Goal: Task Accomplishment & Management: Use online tool/utility

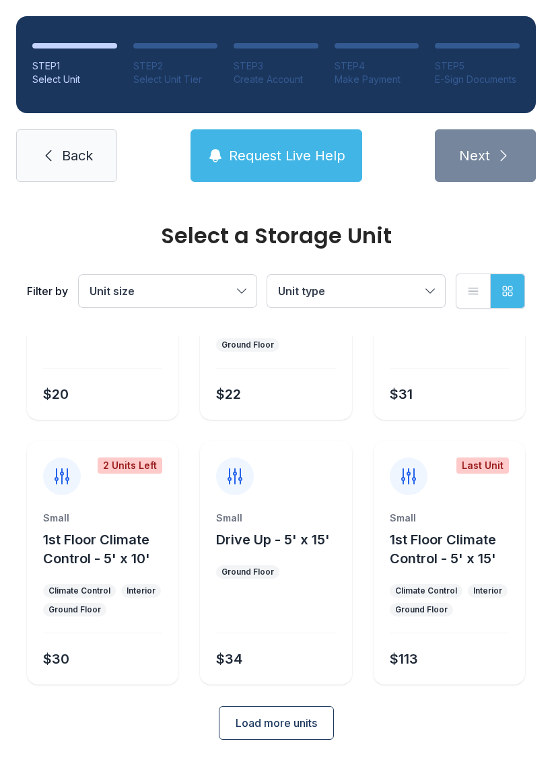
scroll to position [160, 0]
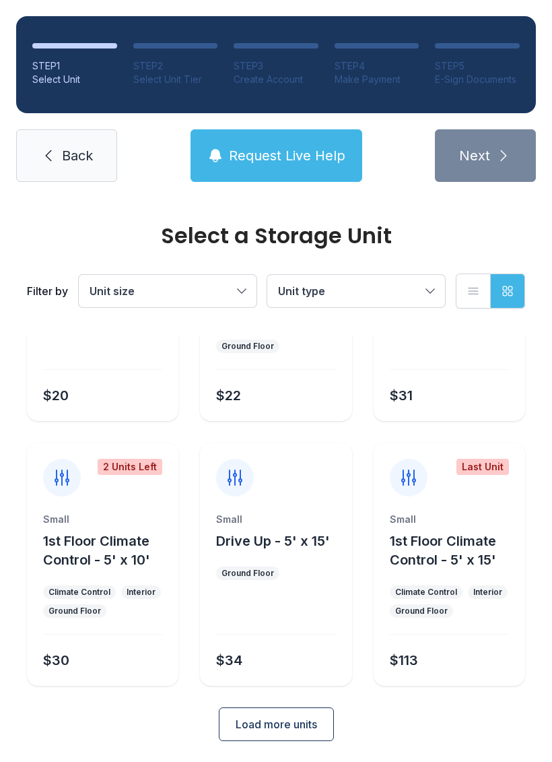
click at [314, 716] on span "Load more units" at bounding box center [276, 724] width 81 height 16
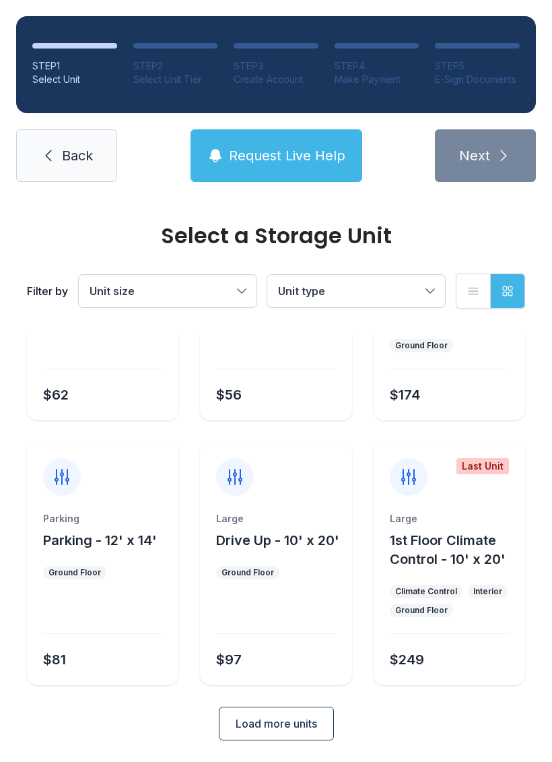
scroll to position [690, 0]
click at [318, 524] on div "Large" at bounding box center [275, 518] width 119 height 13
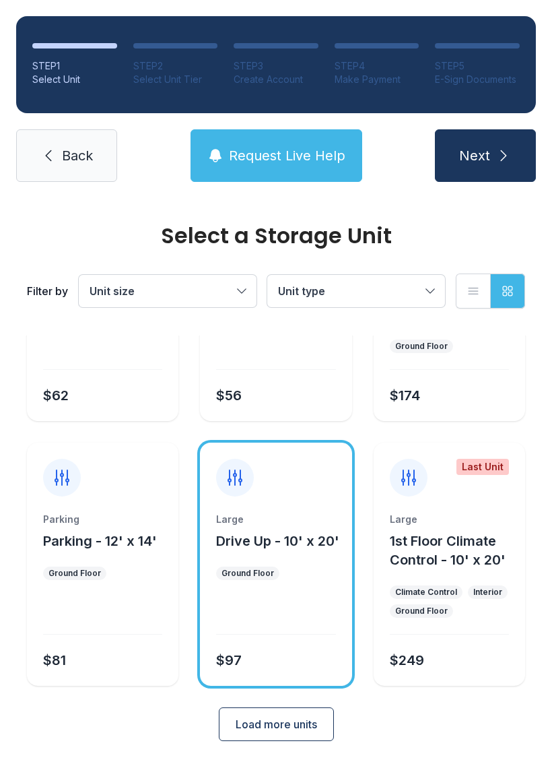
click at [512, 164] on button "Next" at bounding box center [485, 155] width 101 height 53
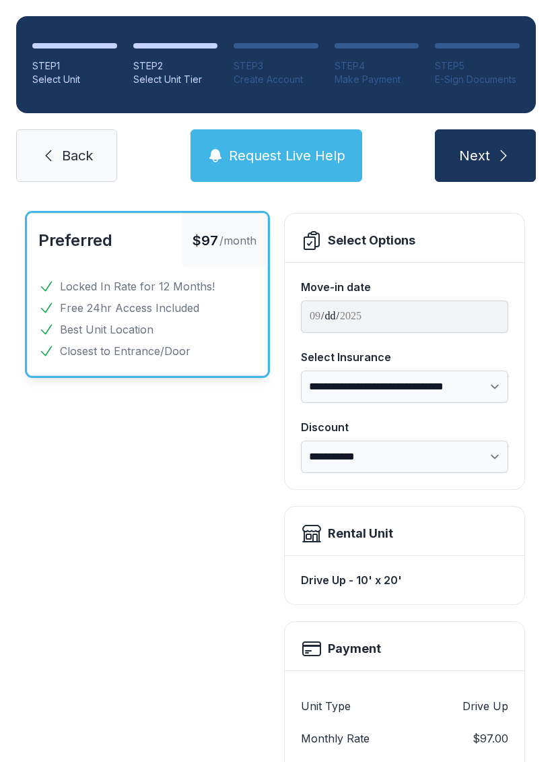
scroll to position [61, 0]
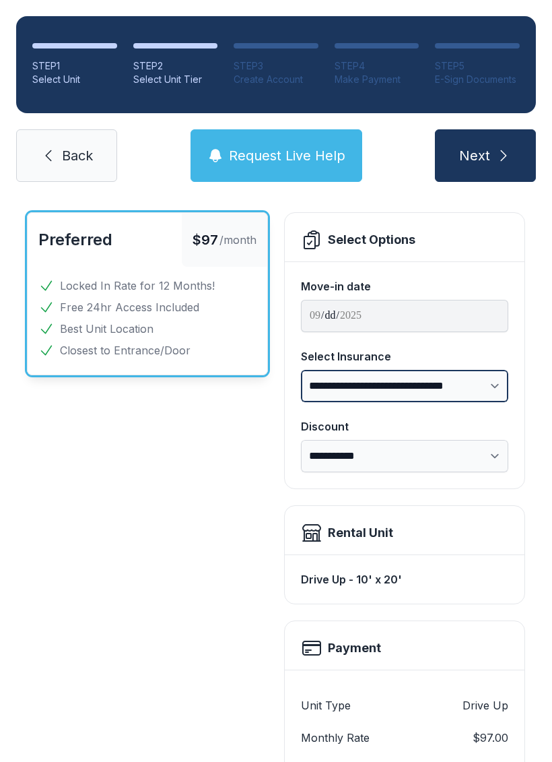
click at [483, 384] on select "**********" at bounding box center [404, 386] width 207 height 32
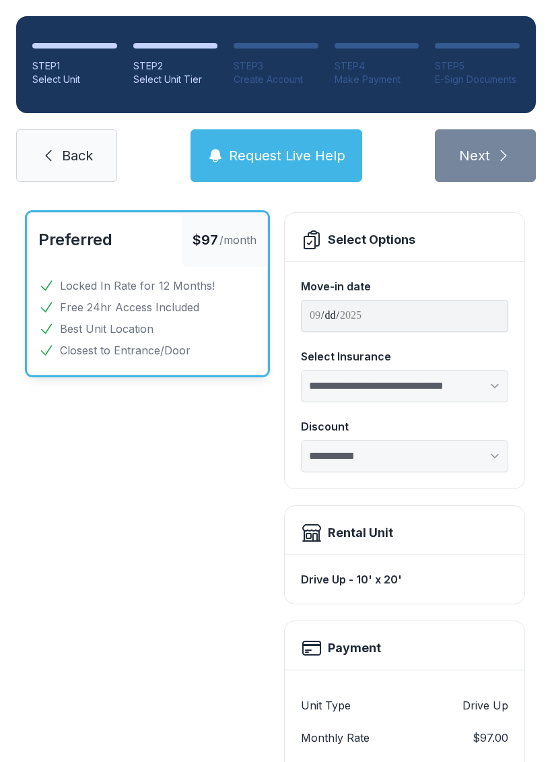
select select "****"
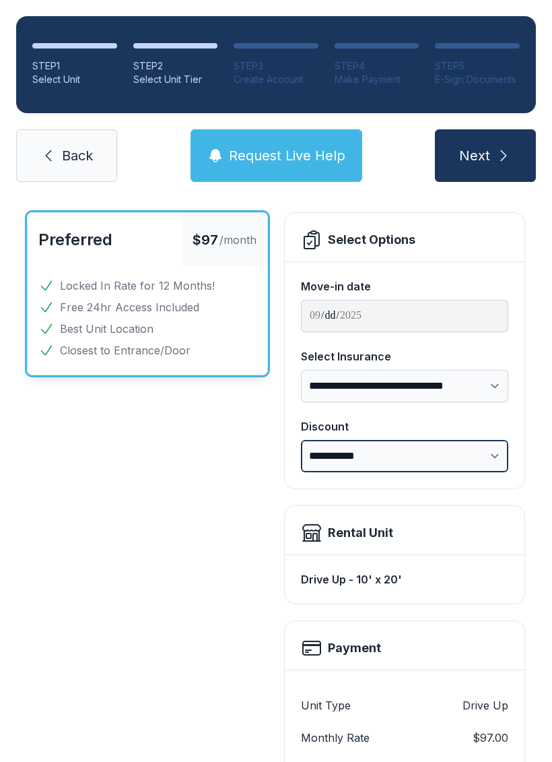
click at [470, 449] on select "**********" at bounding box center [404, 456] width 207 height 32
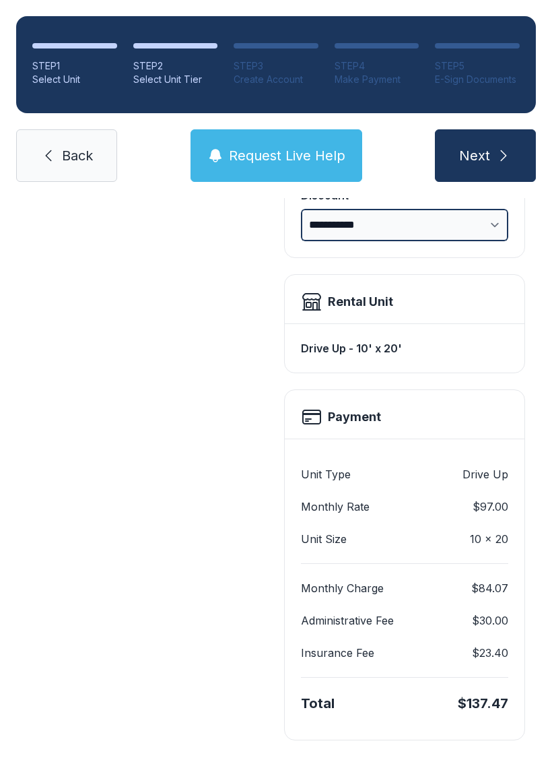
scroll to position [292, 0]
click at [488, 154] on span "Next" at bounding box center [474, 155] width 31 height 19
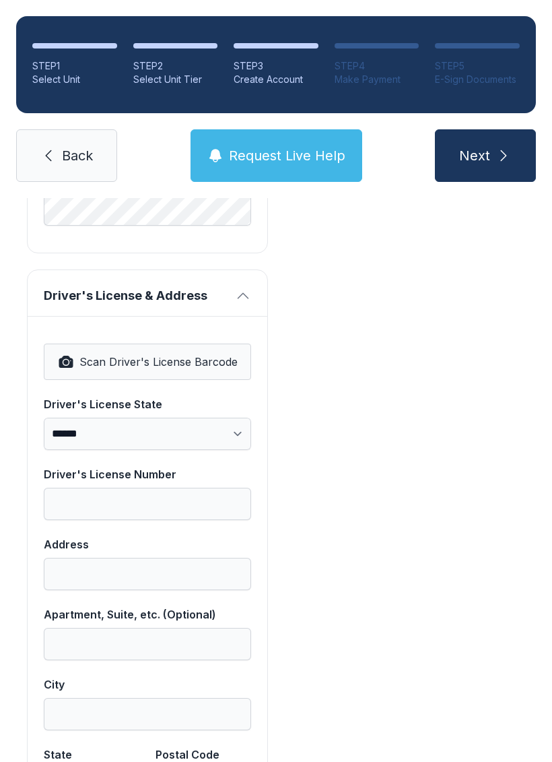
scroll to position [761, 0]
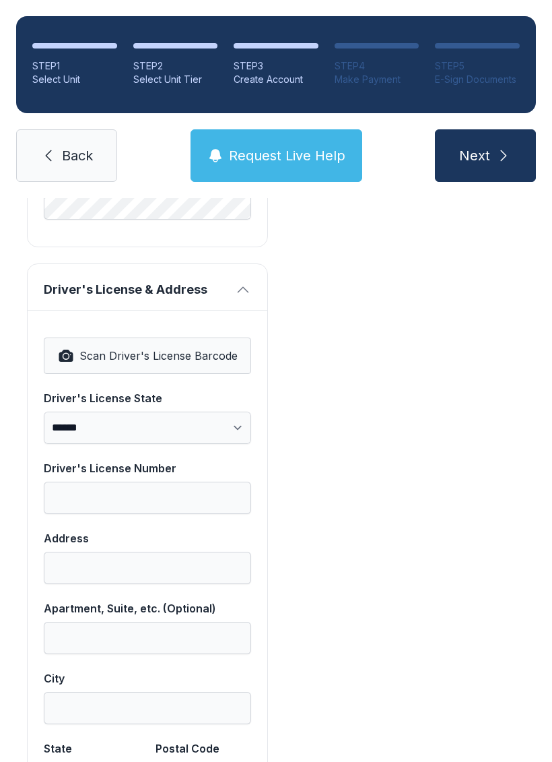
click at [533, 761] on div "**********" at bounding box center [276, 312] width 552 height 1750
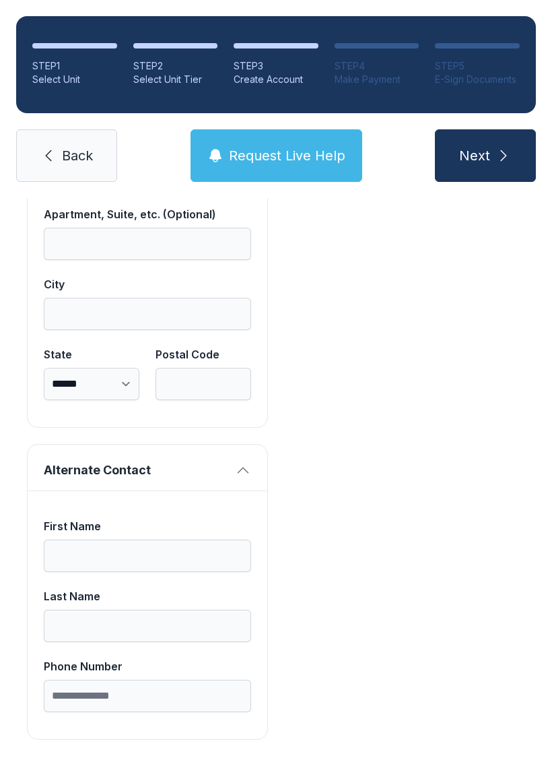
scroll to position [1154, 0]
click at [103, 143] on link "Back" at bounding box center [66, 155] width 101 height 53
select select "****"
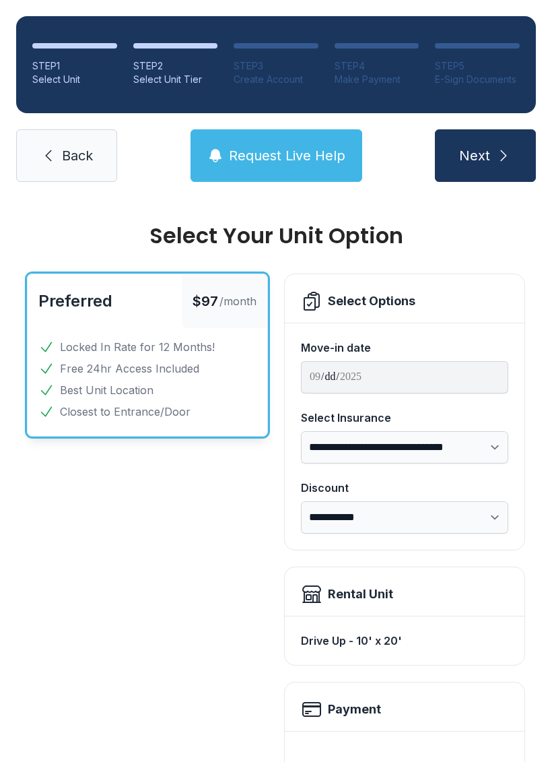
click at [67, 189] on div "STEP 1 Select Unit STEP 2 Select Unit Tier STEP 3 Create Account STEP 4 Make Pa…" at bounding box center [276, 99] width 552 height 198
click at [80, 164] on span "Back" at bounding box center [77, 155] width 31 height 19
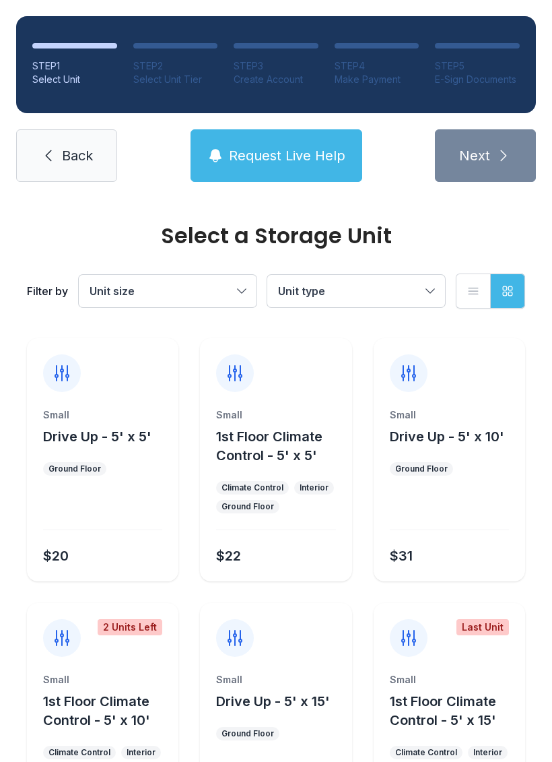
click at [70, 178] on link "Back" at bounding box center [66, 155] width 101 height 53
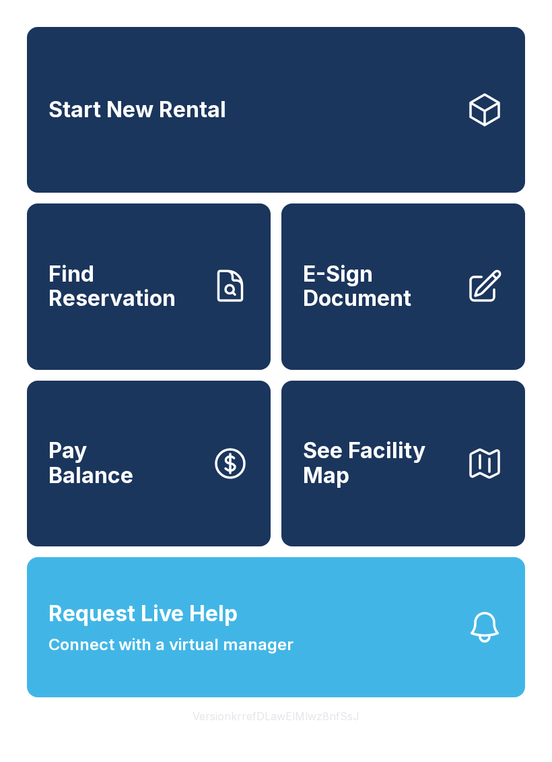
click at [138, 311] on span "Find Reservation" at bounding box center [124, 286] width 152 height 49
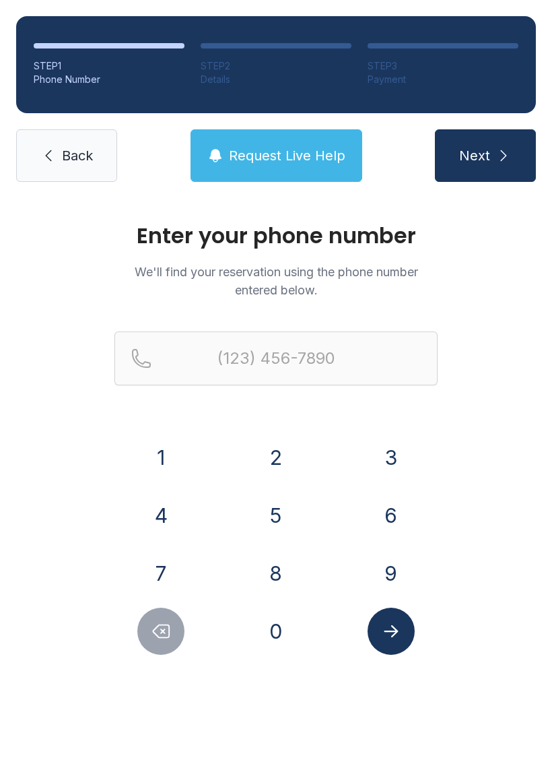
click at [79, 163] on span "Back" at bounding box center [77, 155] width 31 height 19
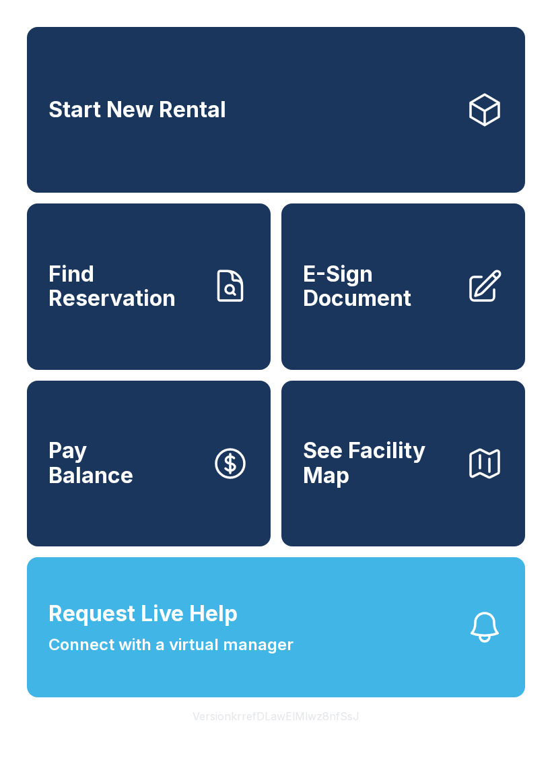
click at [117, 302] on span "Find Reservation" at bounding box center [124, 286] width 152 height 49
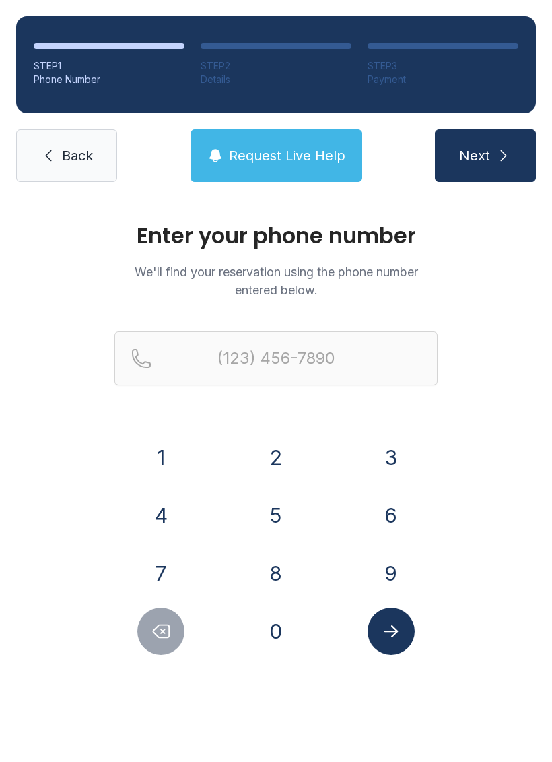
click at [63, 156] on span "Back" at bounding box center [77, 155] width 31 height 19
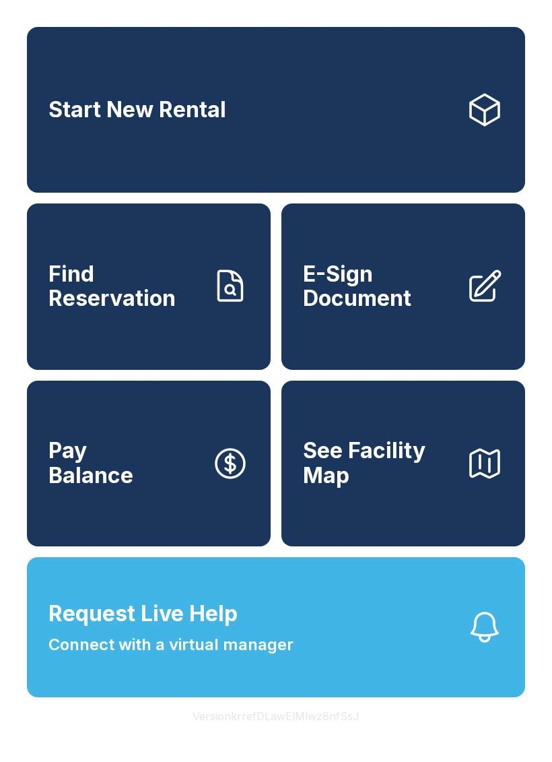
click at [321, 294] on span "E-Sign Document" at bounding box center [379, 286] width 152 height 49
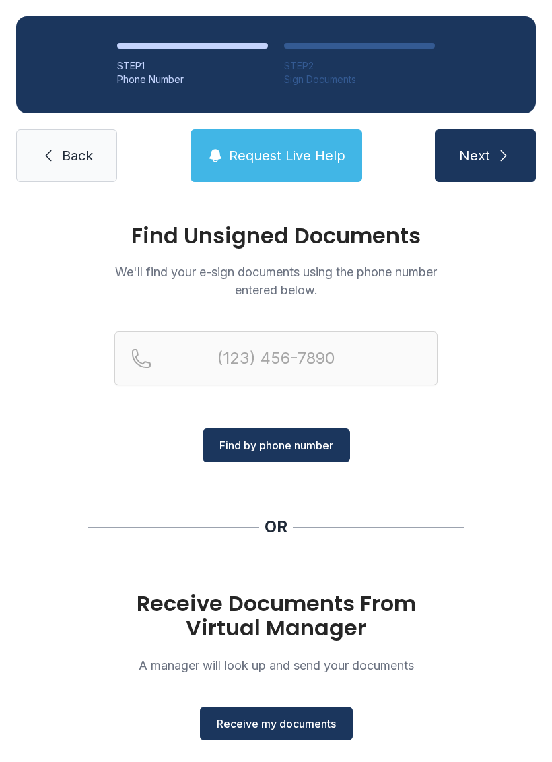
click at [85, 157] on span "Back" at bounding box center [77, 155] width 31 height 19
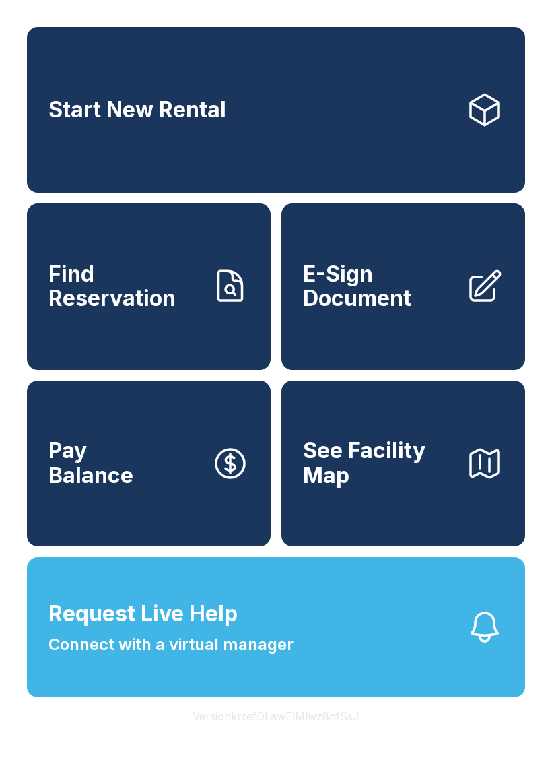
click at [161, 498] on button "Pay Balance" at bounding box center [149, 463] width 244 height 166
click at [352, 517] on button "See Facility Map" at bounding box center [403, 463] width 244 height 166
